Goal: Task Accomplishment & Management: Use online tool/utility

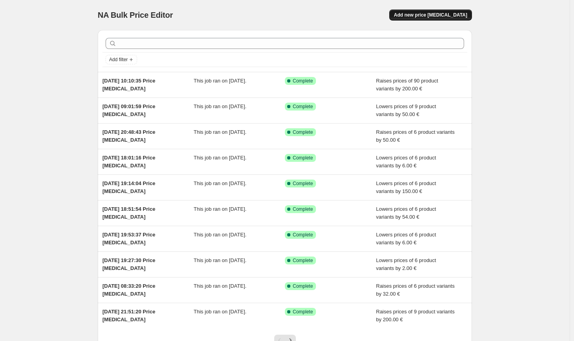
click at [454, 14] on span "Add new price [MEDICAL_DATA]" at bounding box center [430, 15] width 73 height 6
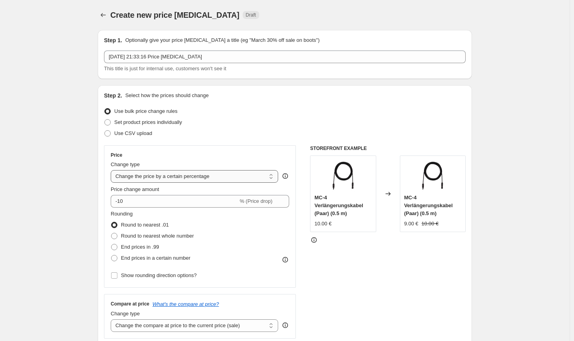
click at [206, 171] on select "Change the price to a certain amount Change the price by a certain amount Chang…" at bounding box center [195, 176] width 168 height 13
select select "by"
click at [112, 170] on select "Change the price to a certain amount Change the price by a certain amount Chang…" at bounding box center [195, 176] width 168 height 13
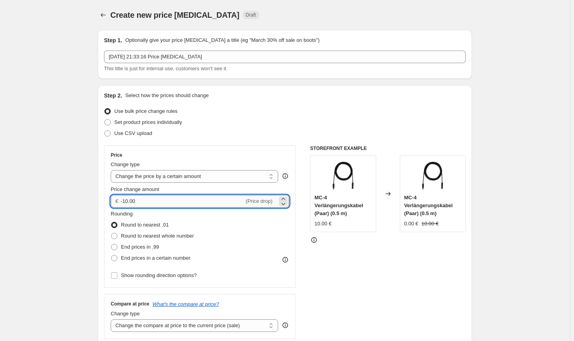
drag, startPoint x: 132, startPoint y: 201, endPoint x: 125, endPoint y: 199, distance: 7.1
click at [125, 199] on input "-10.00" at bounding box center [182, 201] width 123 height 13
type input "-100.00"
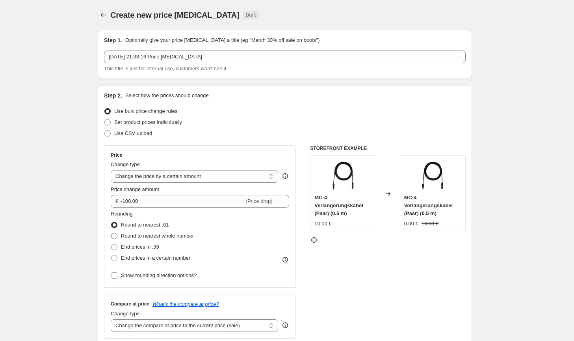
click at [162, 236] on span "Round to nearest whole number" at bounding box center [157, 236] width 73 height 6
click at [112, 233] on input "Round to nearest whole number" at bounding box center [111, 233] width 0 height 0
radio input "true"
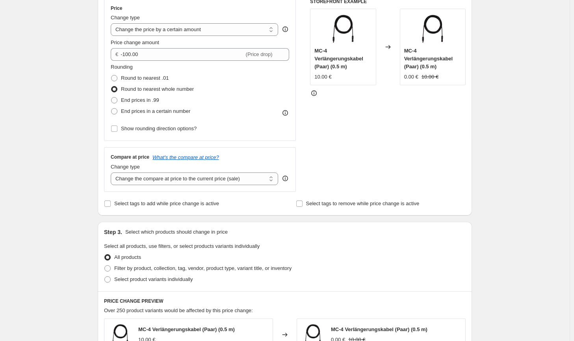
scroll to position [158, 0]
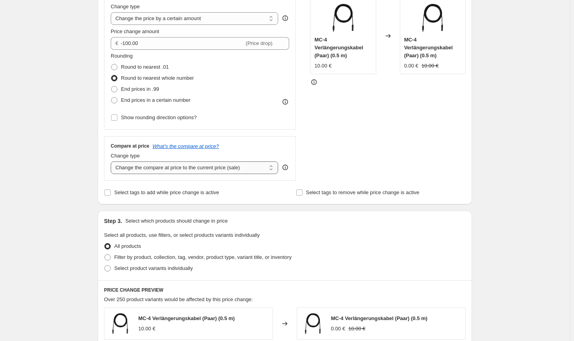
click at [211, 169] on select "Change the compare at price to the current price (sale) Change the compare at p…" at bounding box center [195, 167] width 168 height 13
select select "no_change"
click at [112, 161] on select "Change the compare at price to the current price (sale) Change the compare at p…" at bounding box center [195, 167] width 168 height 13
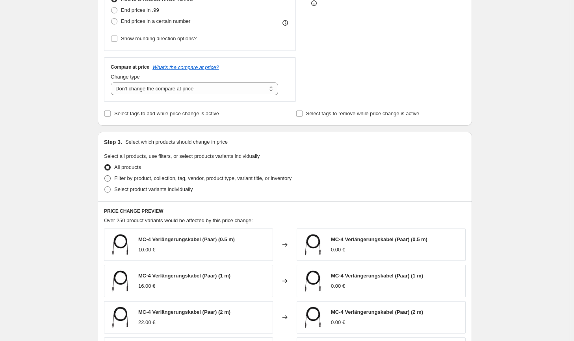
click at [213, 182] on span "Filter by product, collection, tag, vendor, product type, variant title, or inv…" at bounding box center [202, 178] width 177 height 8
click at [105, 175] on input "Filter by product, collection, tag, vendor, product type, variant title, or inv…" at bounding box center [104, 175] width 0 height 0
radio input "true"
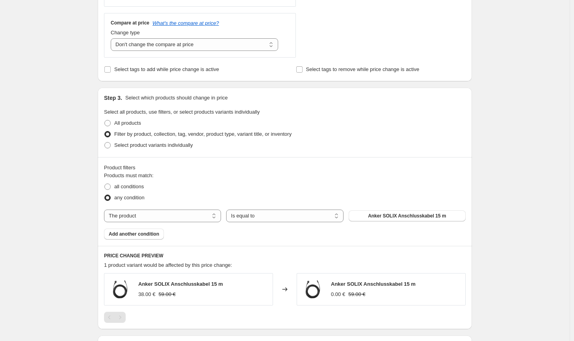
scroll to position [315, 0]
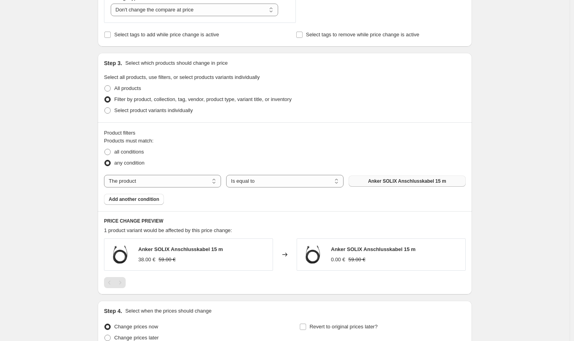
click at [389, 175] on button "Anker SOLIX Anschlusskabel 15 m" at bounding box center [407, 180] width 117 height 11
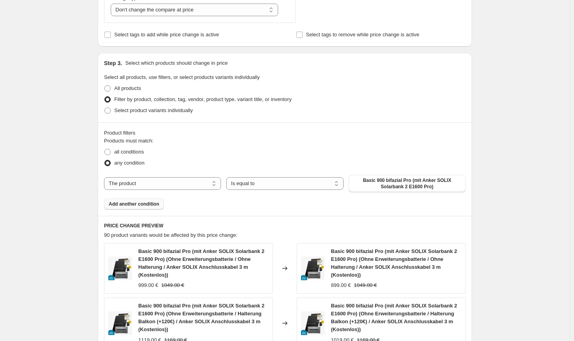
click at [143, 206] on span "Add another condition" at bounding box center [134, 204] width 50 height 6
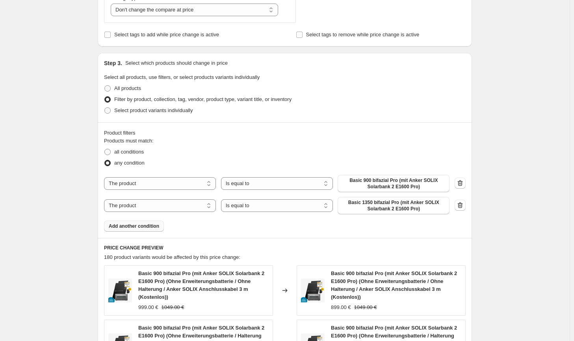
click at [132, 226] on span "Add another condition" at bounding box center [134, 226] width 50 height 6
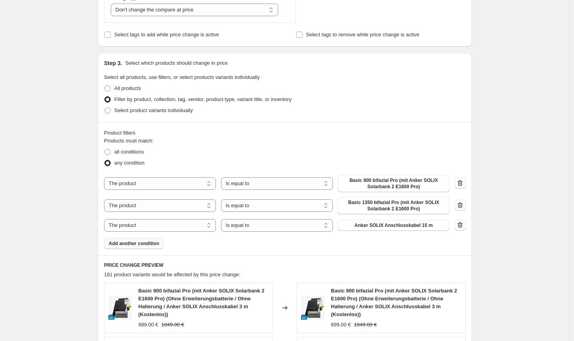
click at [367, 231] on div "The product The product's collection The product's tag The product's vendor The…" at bounding box center [277, 225] width 346 height 13
click at [369, 228] on span "Anker SOLIX Anschlusskabel 15 m" at bounding box center [394, 225] width 78 height 6
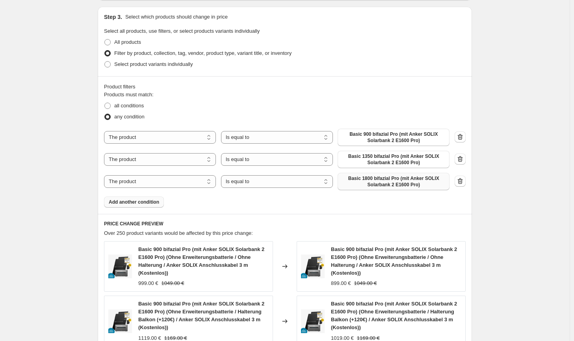
scroll to position [361, 0]
click at [150, 207] on button "Add another condition" at bounding box center [134, 202] width 60 height 11
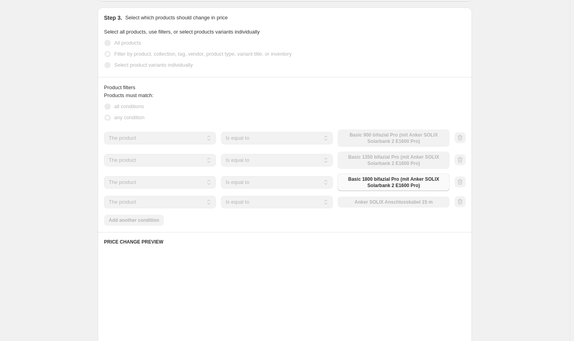
click at [415, 207] on div "The product The product's collection The product's tag The product's vendor The…" at bounding box center [277, 202] width 346 height 13
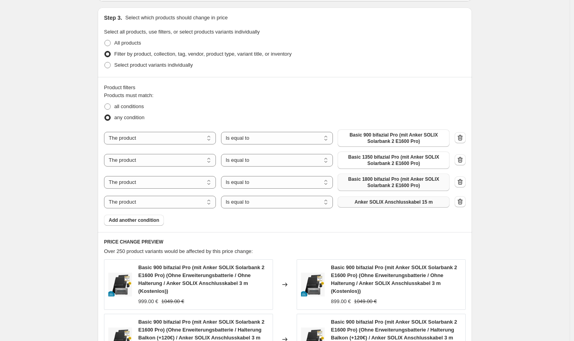
click at [415, 205] on button "Anker SOLIX Anschlusskabel 15 m" at bounding box center [394, 201] width 112 height 11
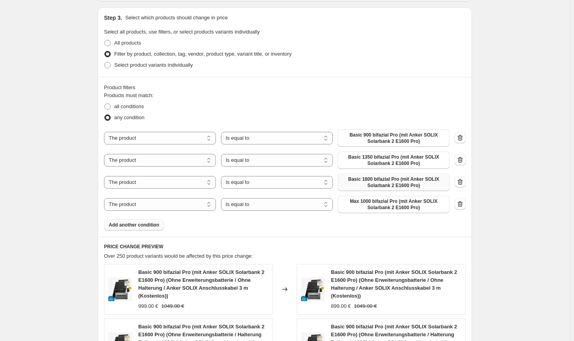
click at [156, 225] on span "Add another condition" at bounding box center [134, 225] width 50 height 6
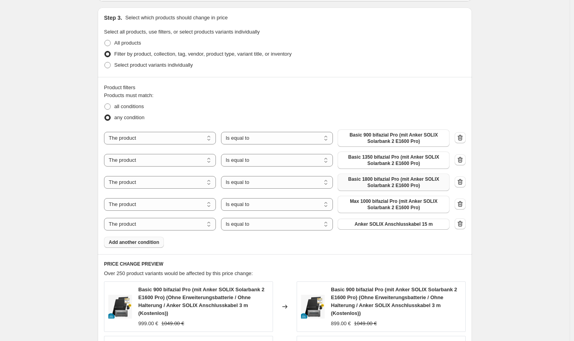
click at [386, 224] on span "Anker SOLIX Anschlusskabel 15 m" at bounding box center [394, 224] width 78 height 6
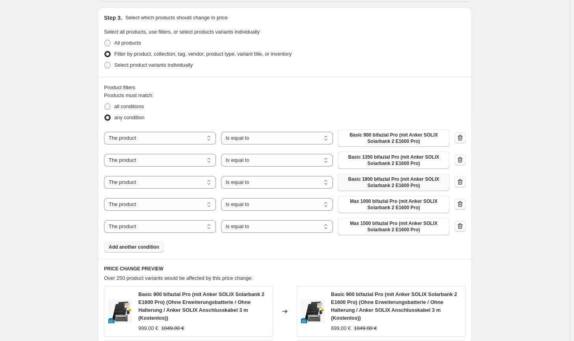
click at [147, 248] on span "Add another condition" at bounding box center [134, 247] width 50 height 6
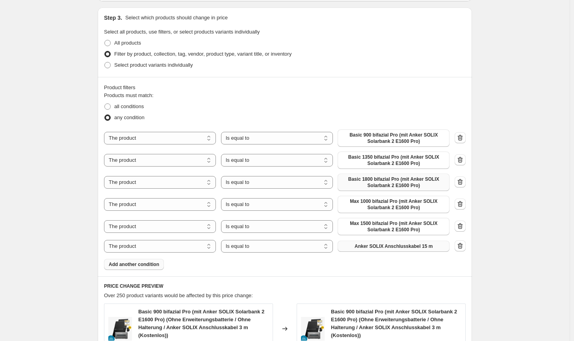
click at [391, 250] on button "Anker SOLIX Anschlusskabel 15 m" at bounding box center [394, 245] width 112 height 11
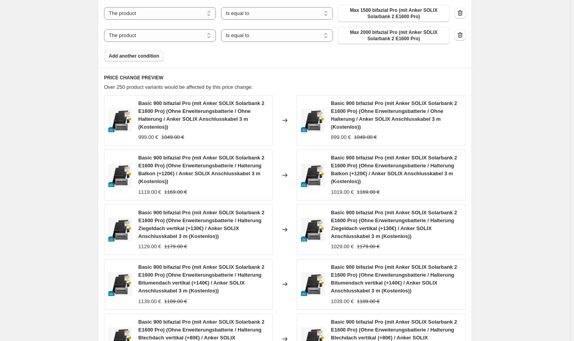
scroll to position [742, 0]
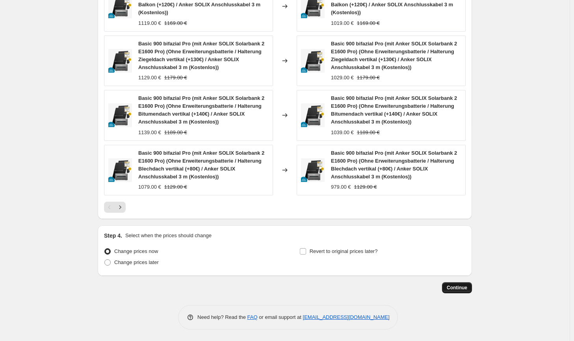
click at [457, 289] on span "Continue" at bounding box center [457, 287] width 20 height 6
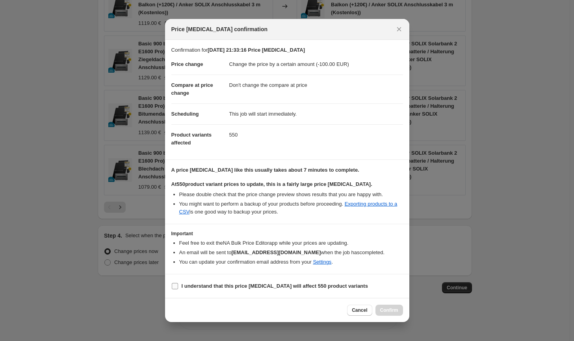
click at [322, 291] on label "I understand that this price change job will affect 550 product variants" at bounding box center [269, 285] width 197 height 11
click at [178, 289] on input "I understand that this price change job will affect 550 product variants" at bounding box center [175, 286] width 6 height 6
checkbox input "true"
click at [391, 311] on span "Confirm" at bounding box center [389, 310] width 18 height 6
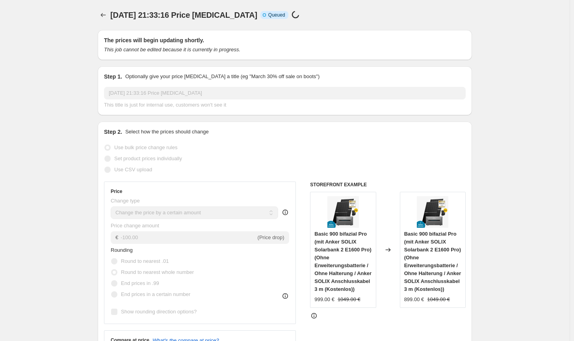
scroll to position [742, 0]
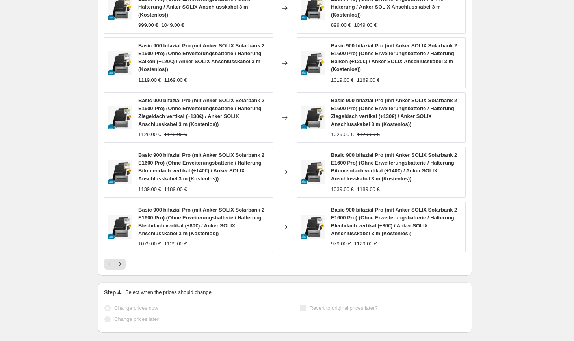
select select "by"
select select "no_change"
